Goal: Complete application form: Complete application form

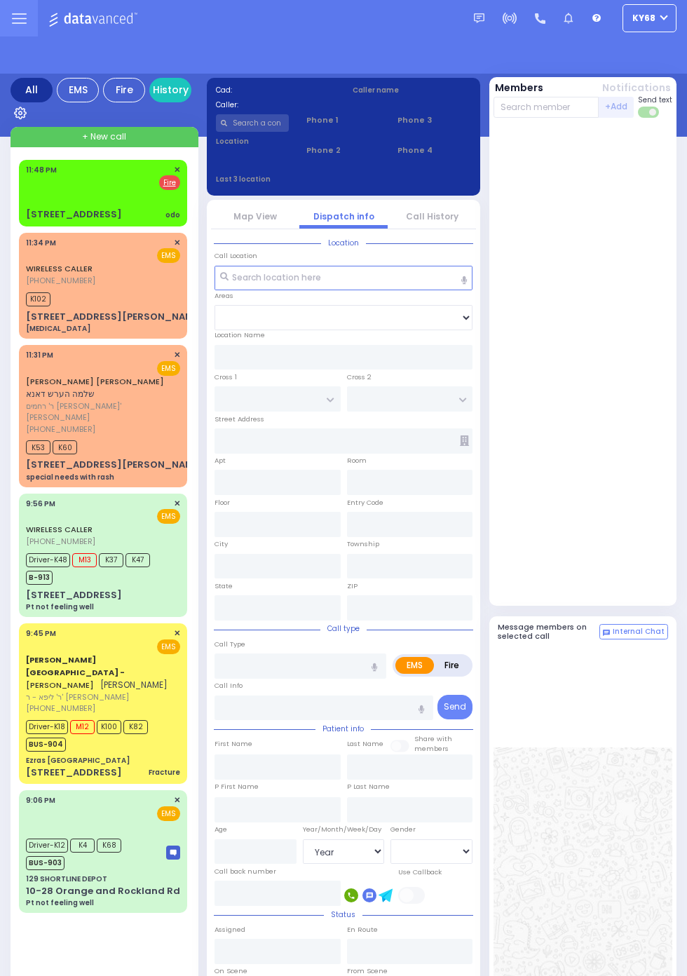
select select "Year"
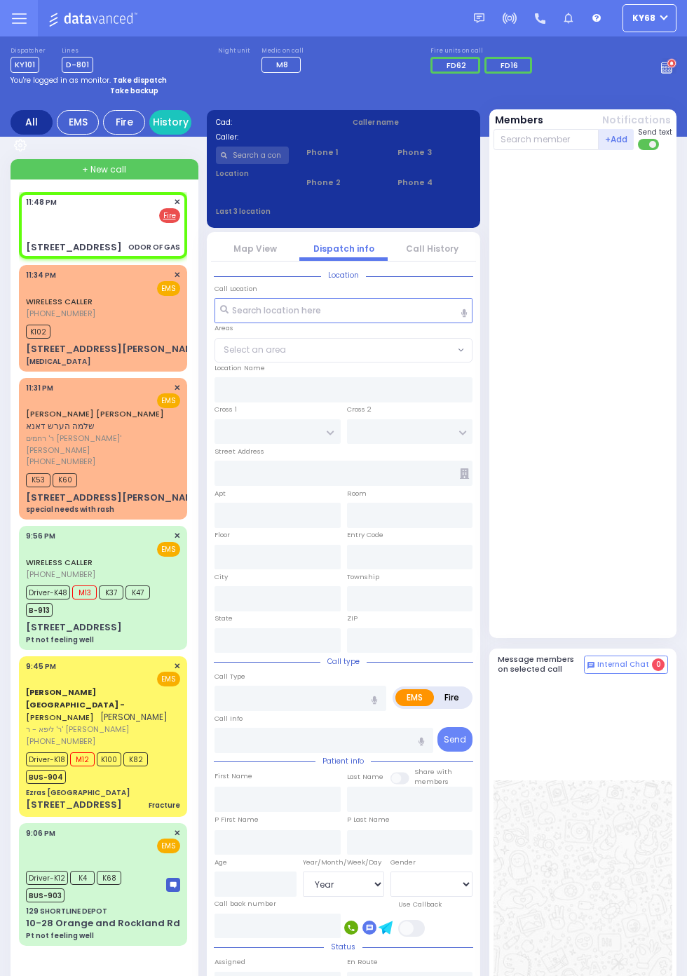
select select
type input "ODOR OF GAS"
radio input "false"
radio input "true"
select select
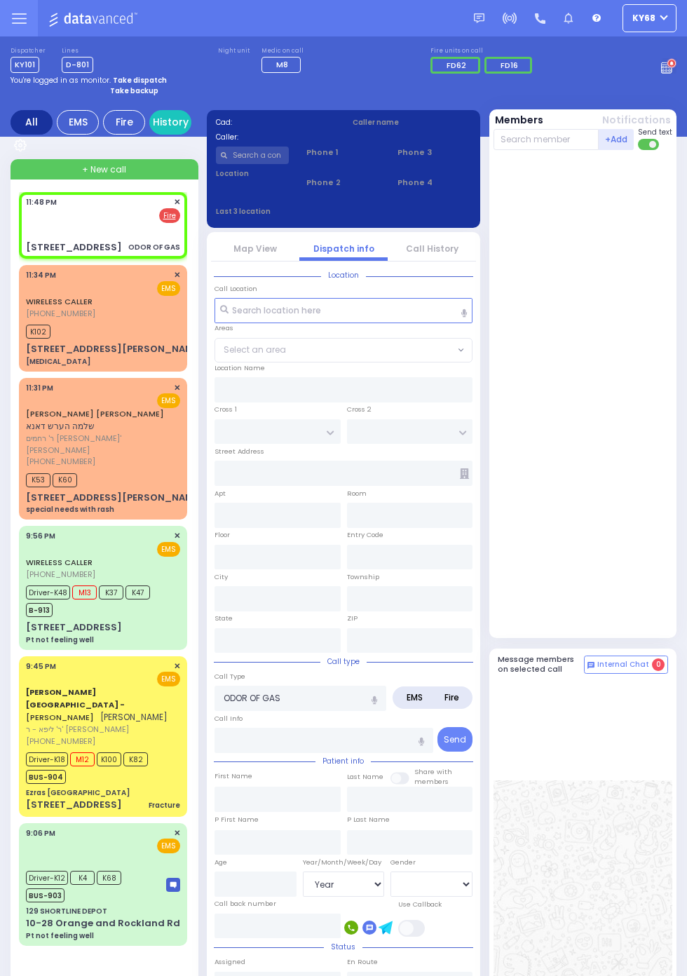
type input "23:48"
type input "RIMENEV COURT"
type input "DAJ BLVD"
type input "8 Stropkov Ct"
type input "304"
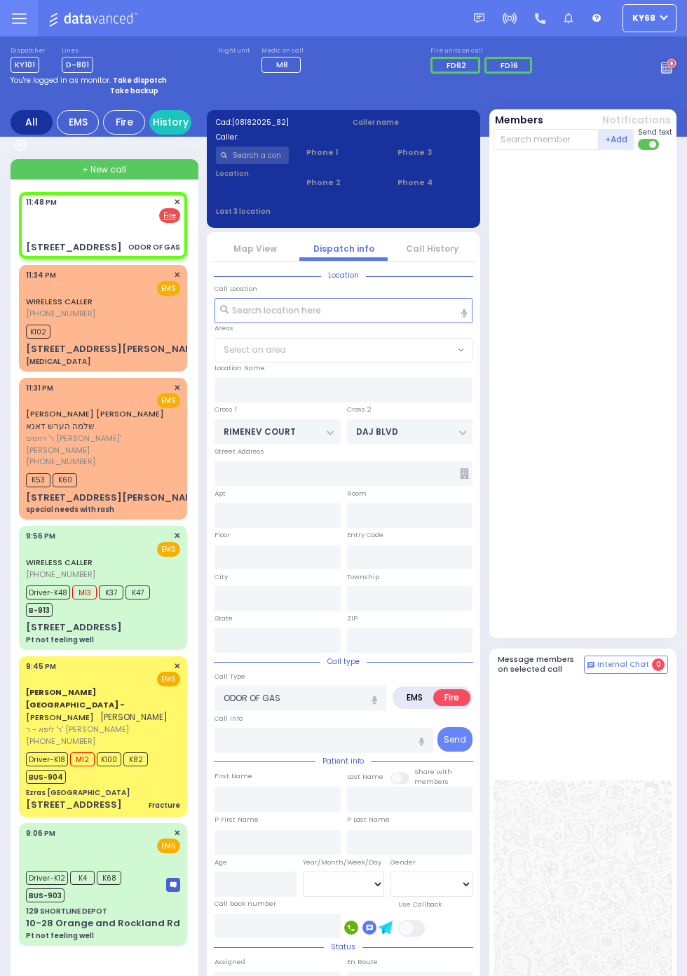
type input "Kiryas Joel"
type input "New York"
type input "10950"
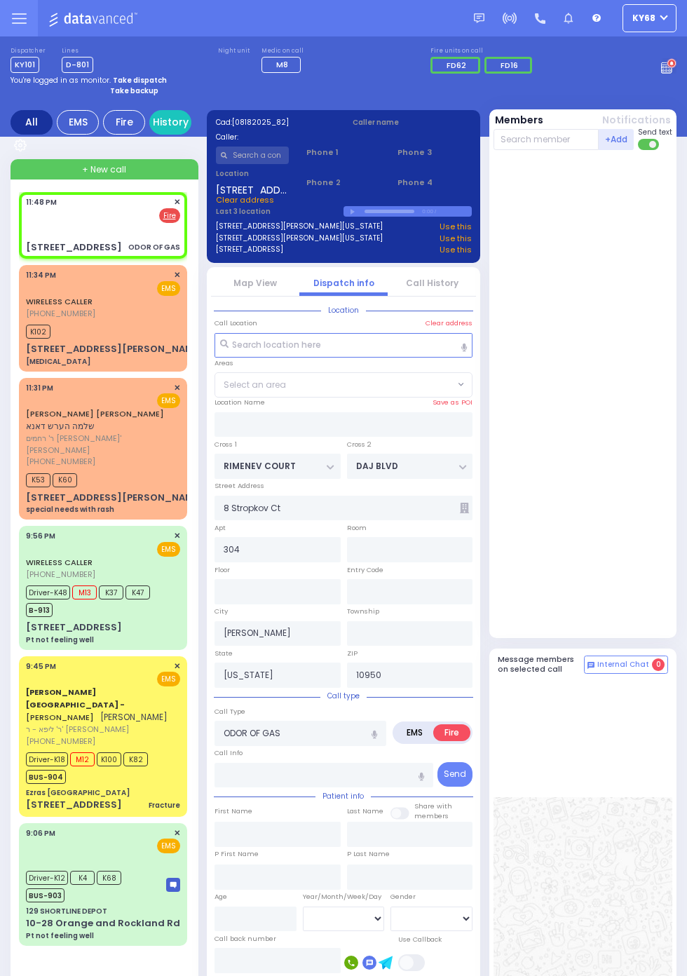
select select "SECTION 1"
select select
radio input "true"
select select
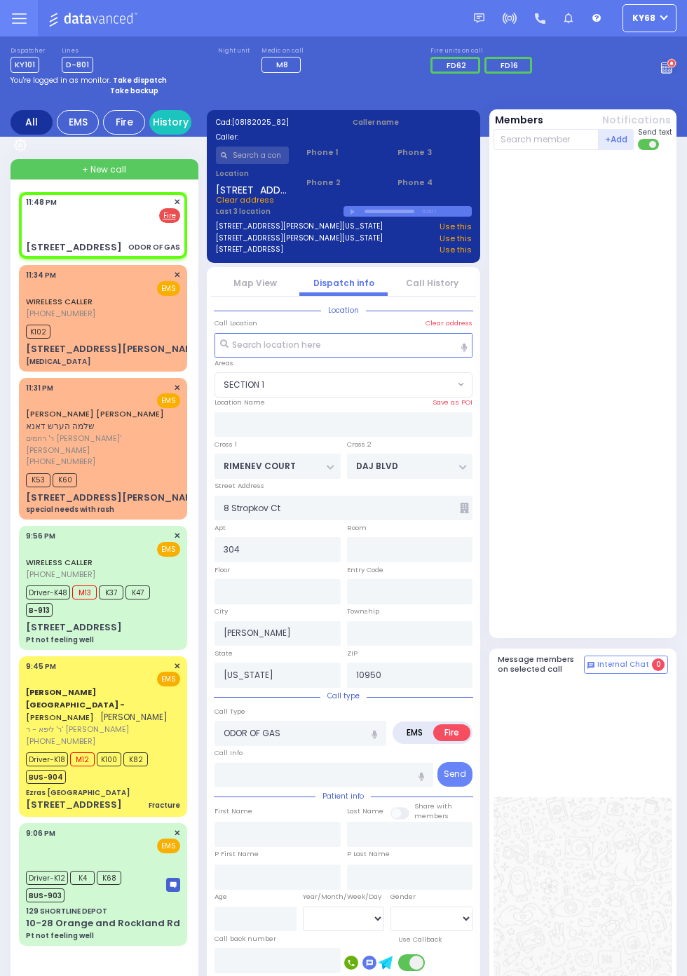
radio input "true"
select select
select select "SECTION 1"
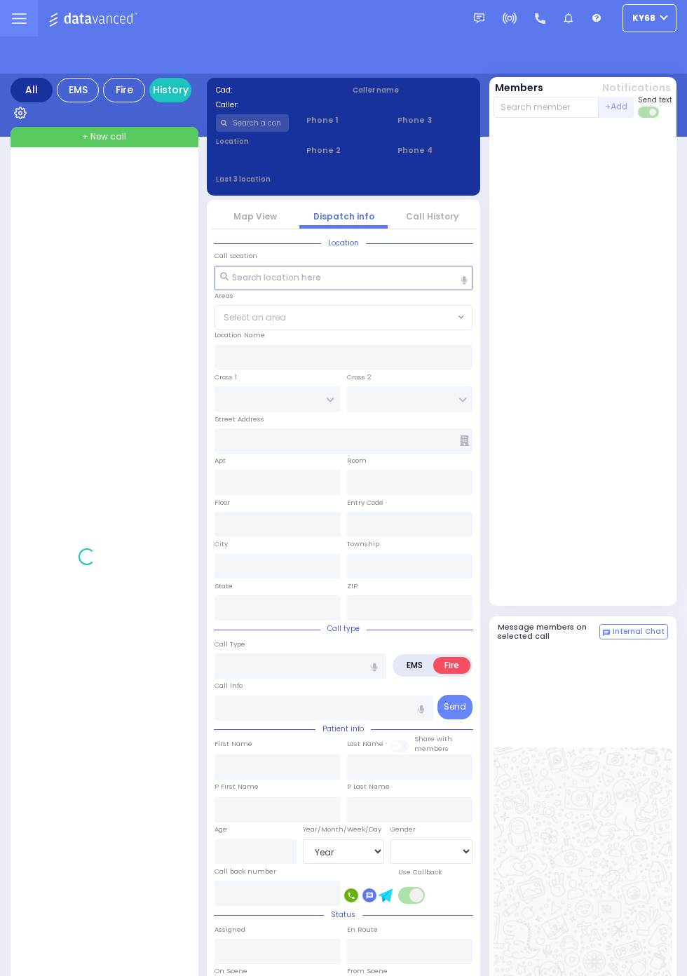
select select "Year"
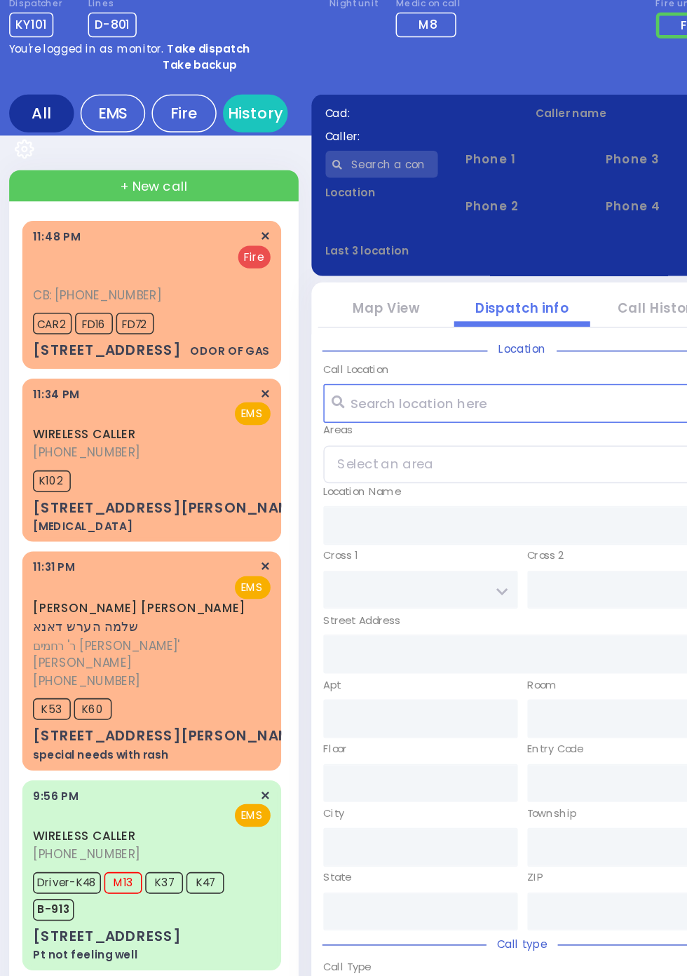
click at [50, 358] on span "K102" at bounding box center [38, 361] width 25 height 14
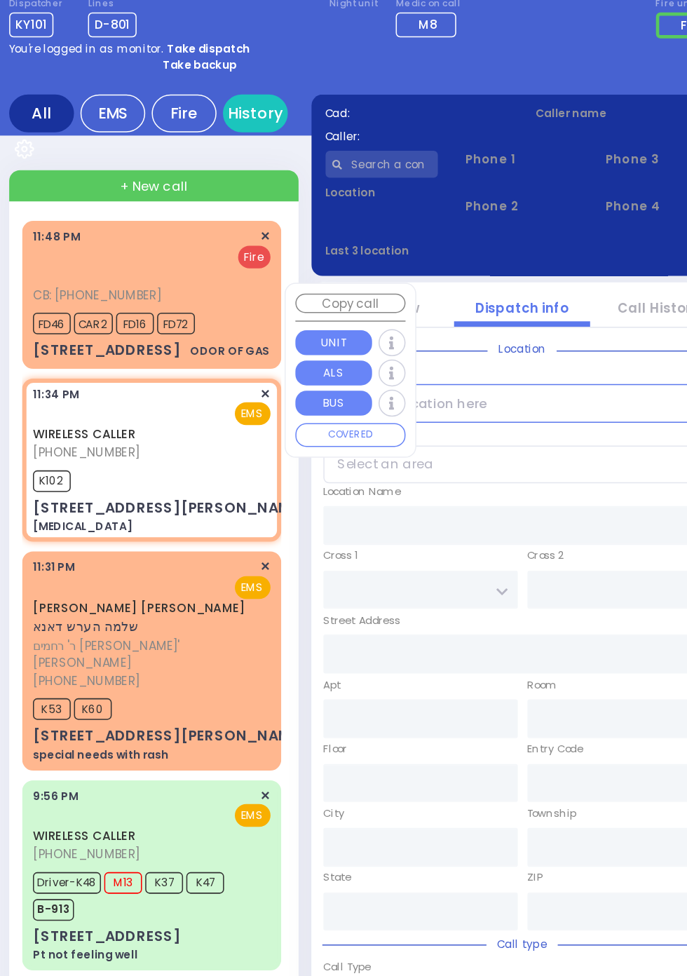
select select
type input "Dislocation"
radio input "true"
type input "2"
select select "Year"
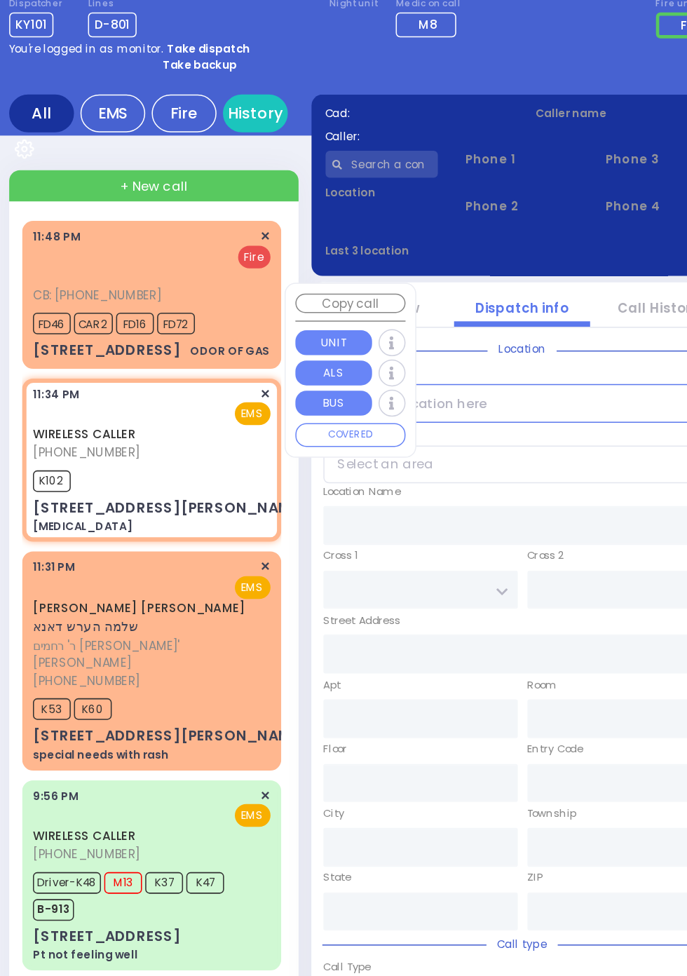
type input "23:34"
type input "23:38"
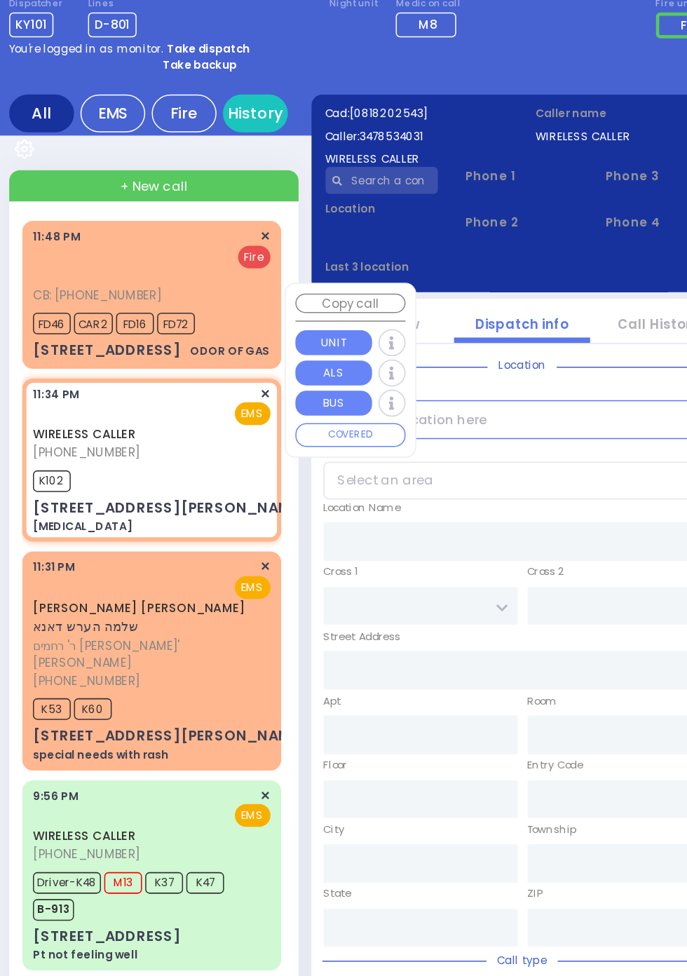
type input "ROUND HILL RD"
type input "9 Taramar Ln"
type input "Washingtonville"
type input "New York"
type input "10992"
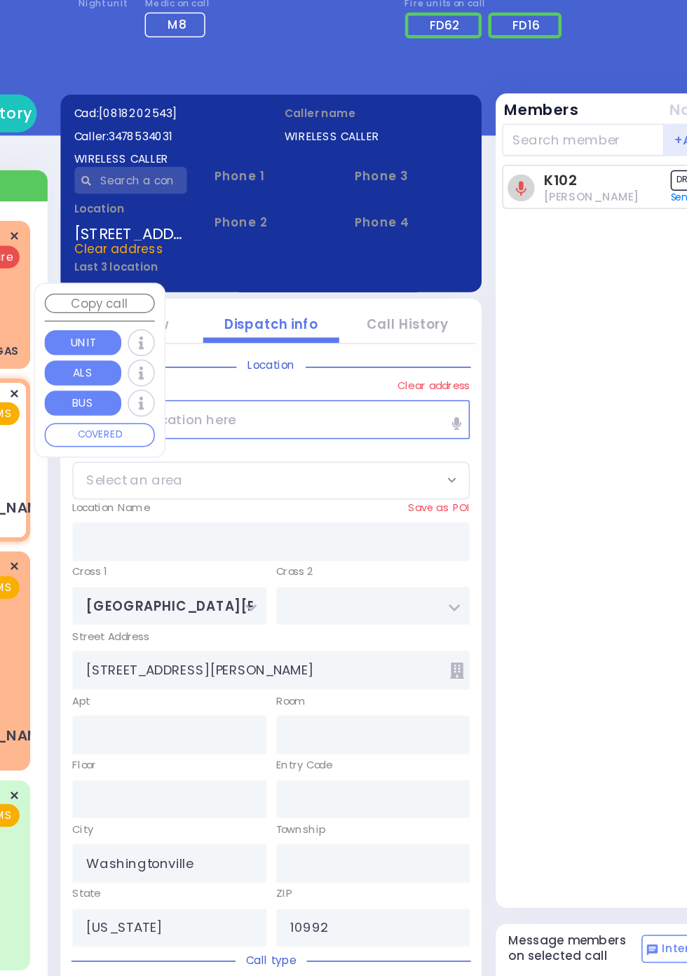
select select "WASHINGTONVILLE"
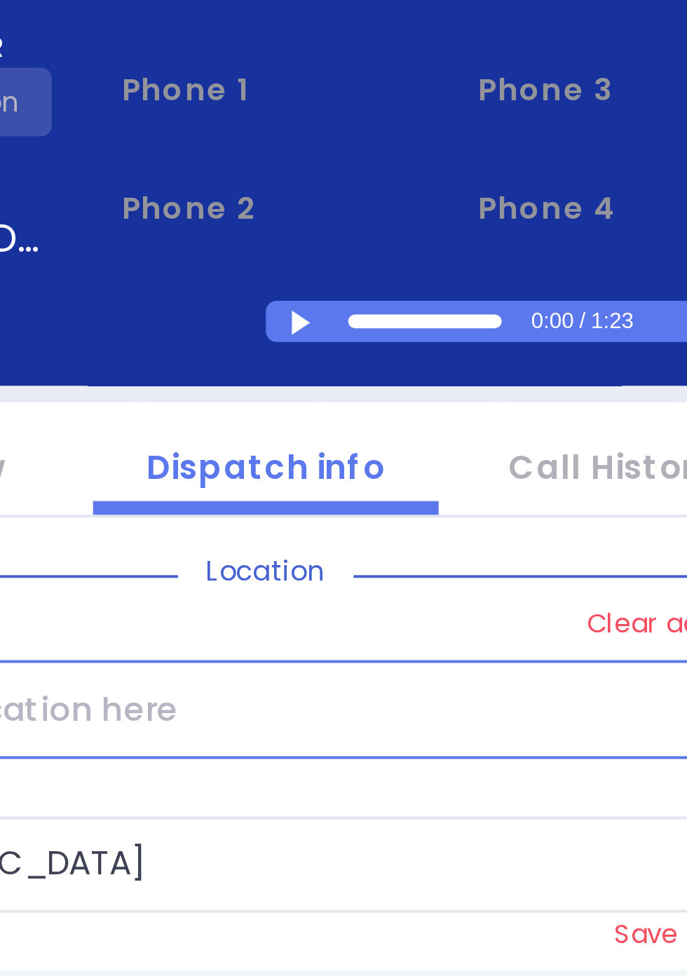
click at [358, 219] on div at bounding box center [355, 222] width 8 height 6
click at [354, 223] on div at bounding box center [355, 222] width 8 height 6
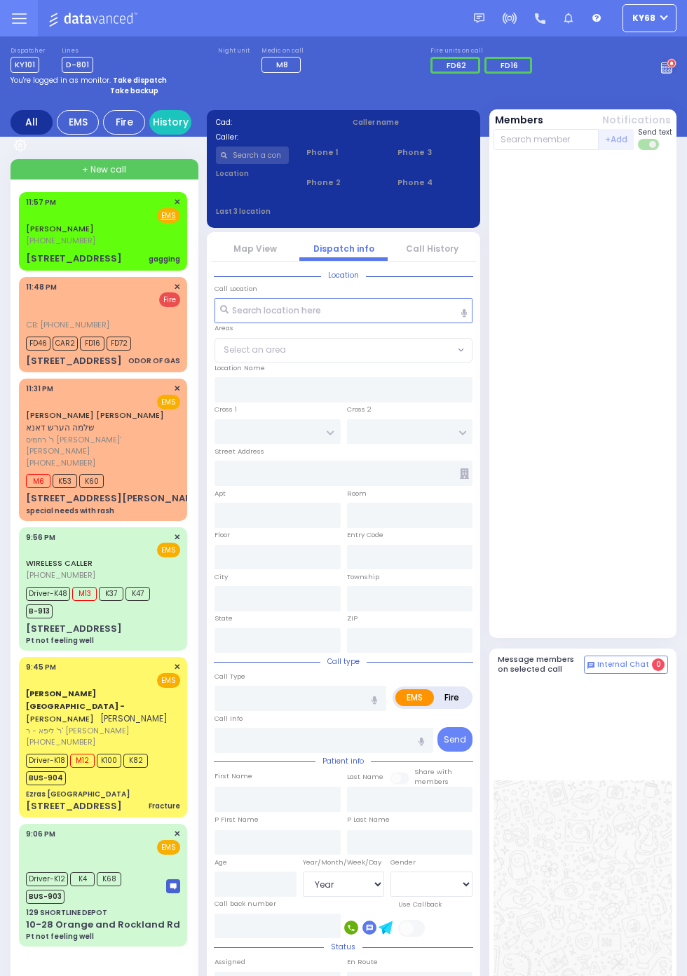
select select "Year"
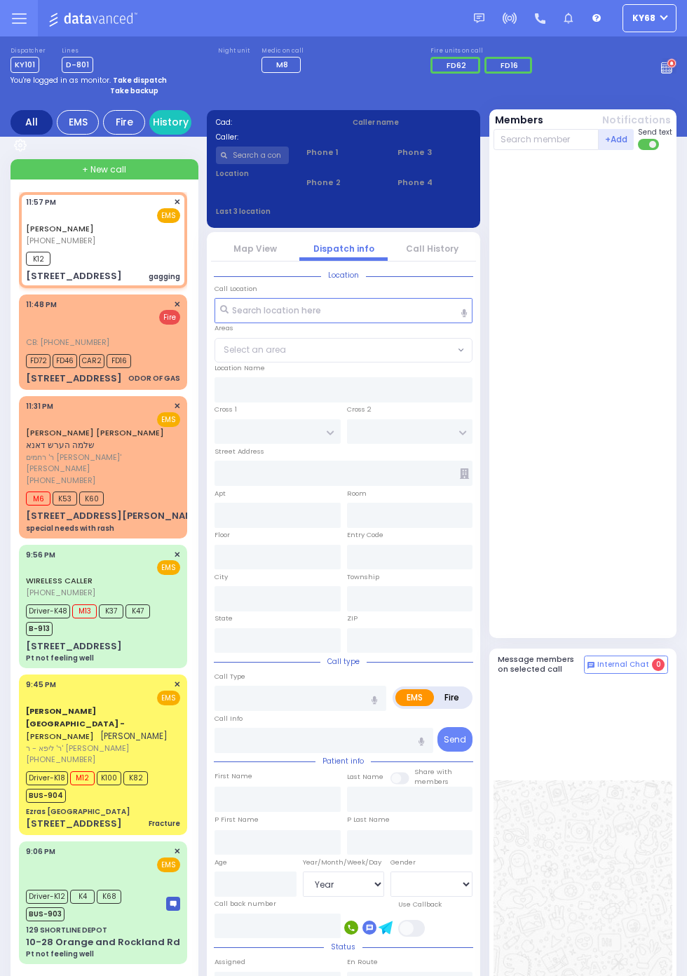
select select
type input "gagging"
radio input "true"
type input "MOSHE"
type input "MECHLOWITZ"
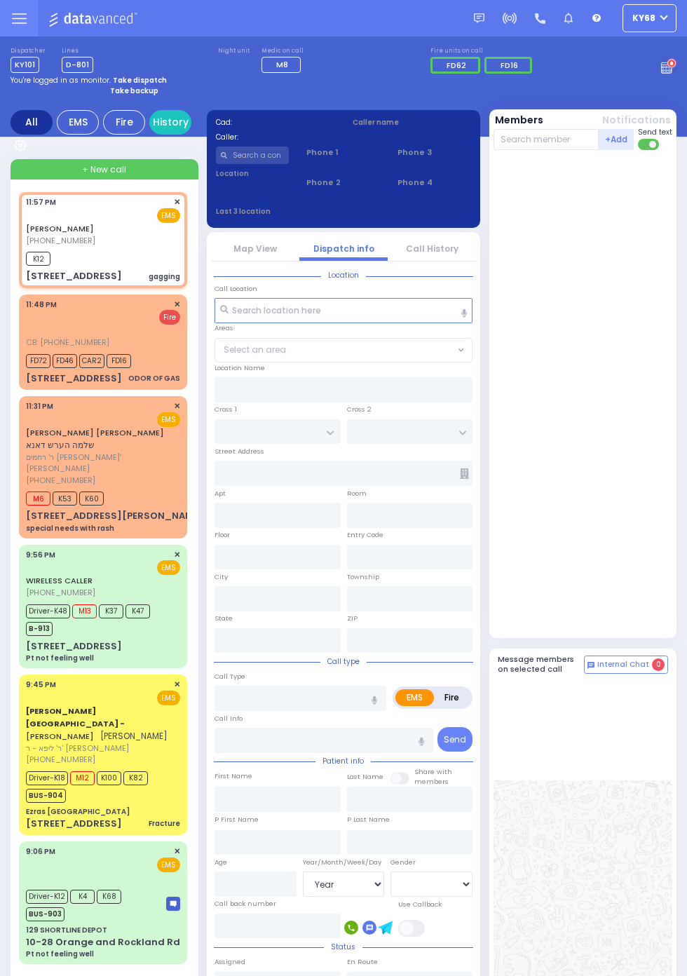
type input "7"
select select "Month"
type input "23:57"
type input "23:58"
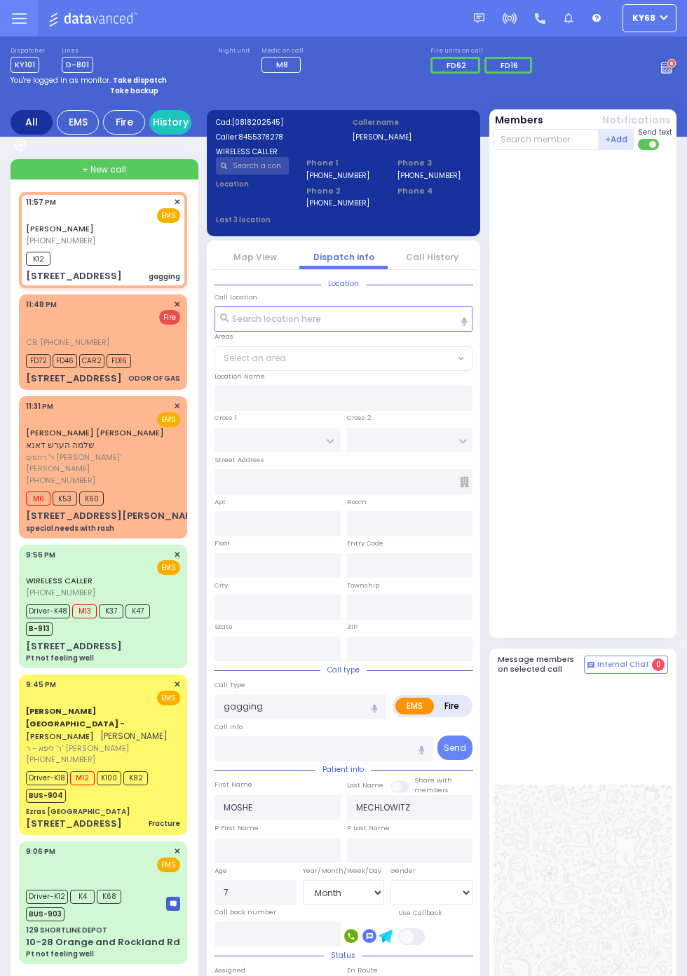
type input "ISRAEL ZUPNICK DR"
type input "HAMASPIK WAY"
type input "61 BAKERTOWN RD"
type input "001"
type input "Kiryas Joel"
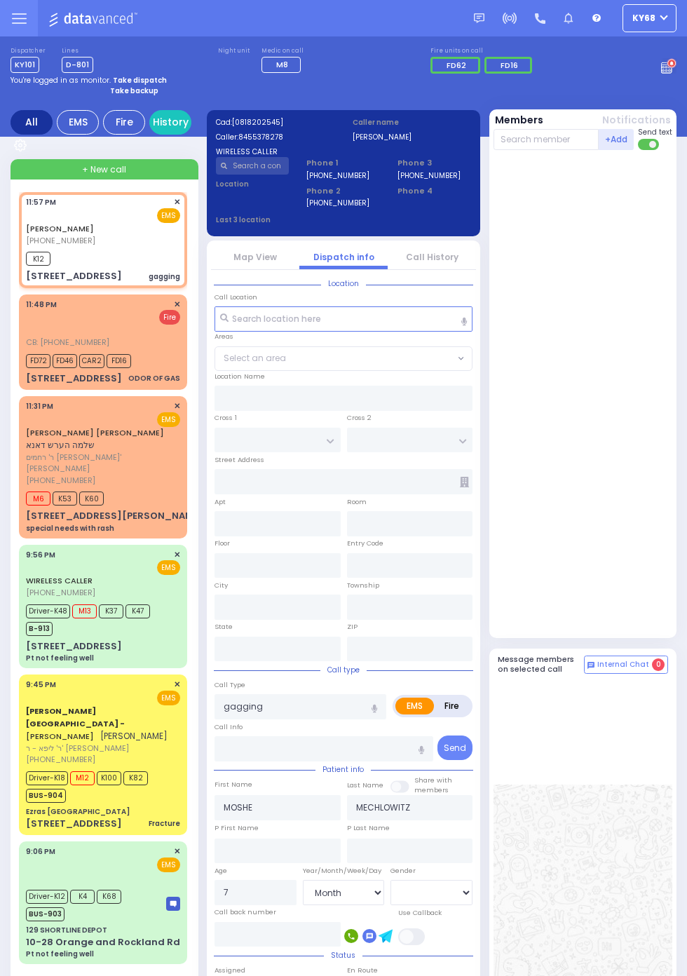
type input "New York"
type input "10950"
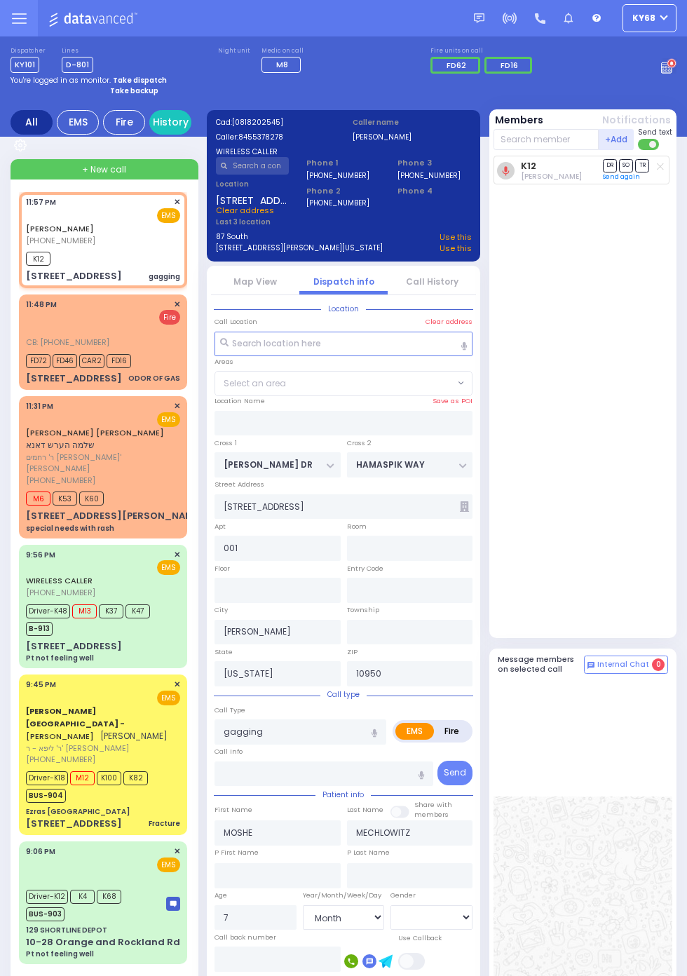
select select "SECTION 4"
select select
radio input "true"
select select "Month"
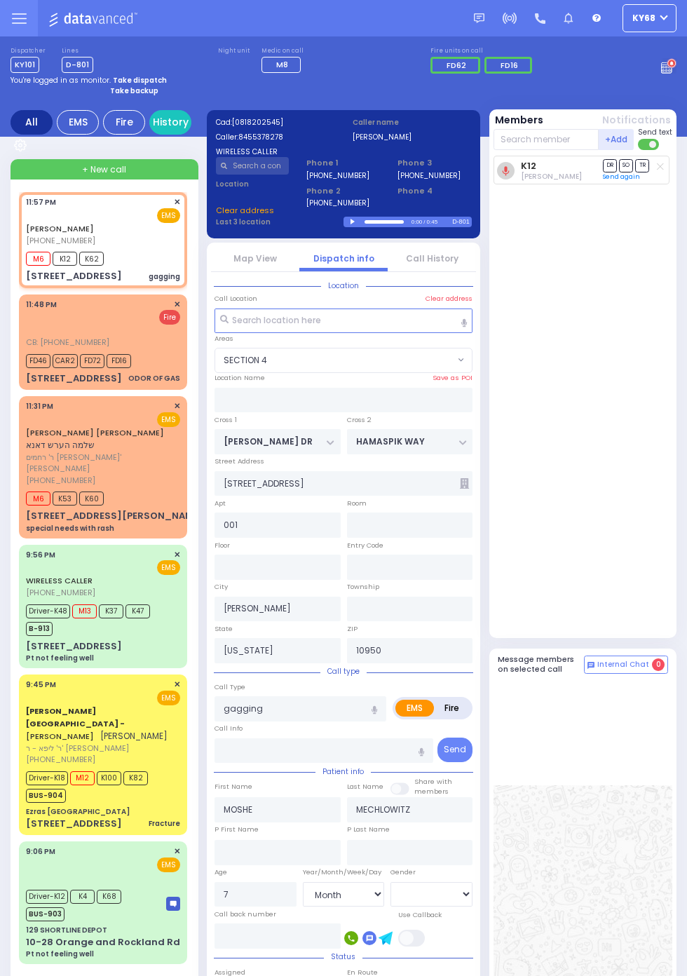
select select
radio input "true"
select select "Month"
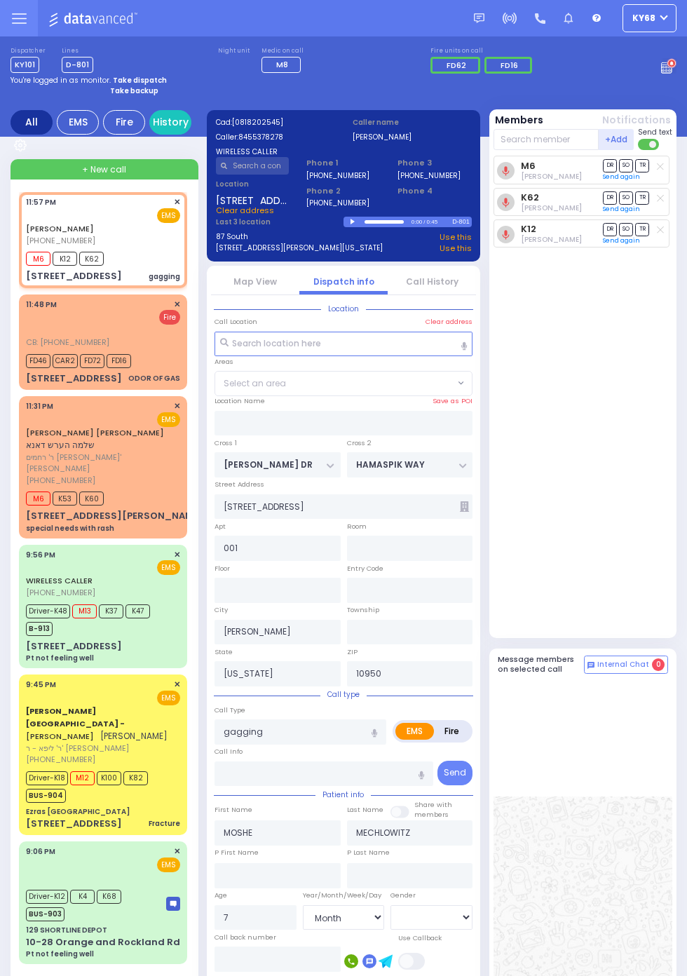
select select "SECTION 4"
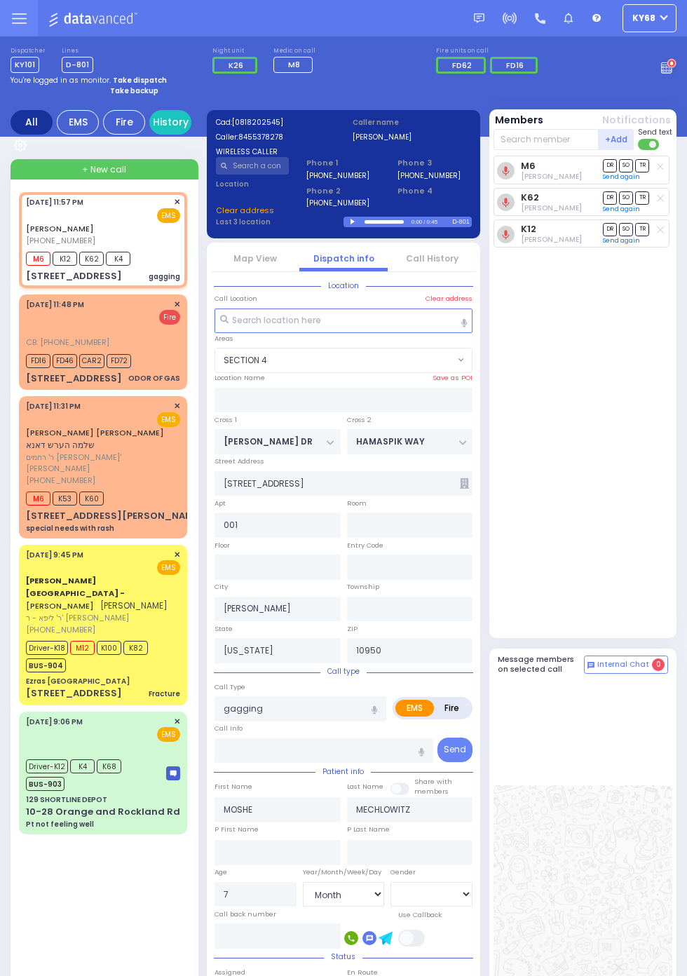
select select
radio input "true"
select select "Month"
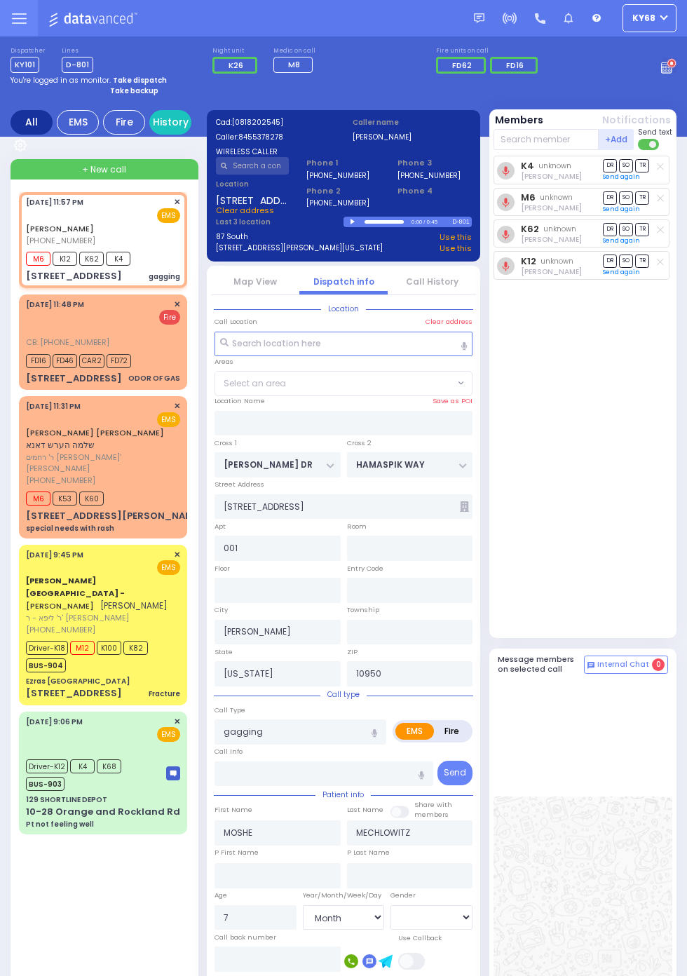
select select "SECTION 4"
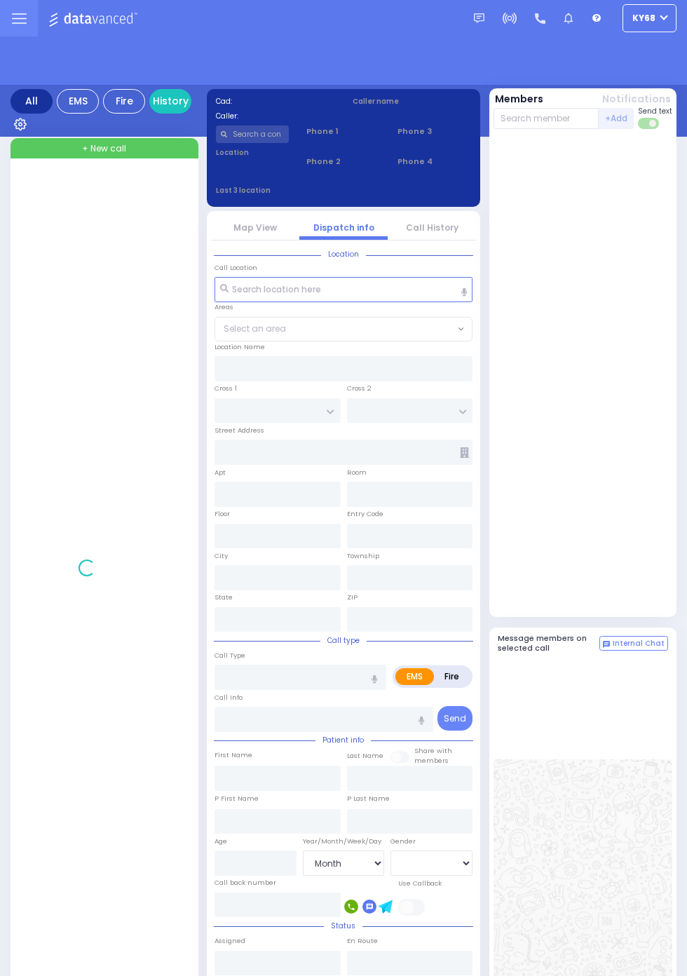
select select "Month"
